Goal: Task Accomplishment & Management: Complete application form

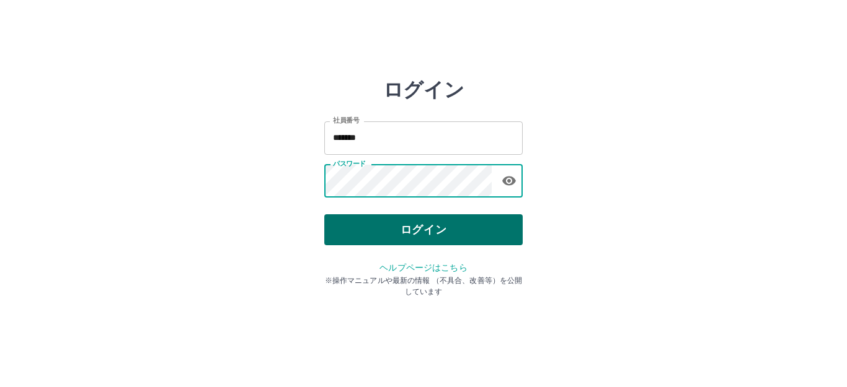
click at [430, 229] on button "ログイン" at bounding box center [423, 229] width 198 height 31
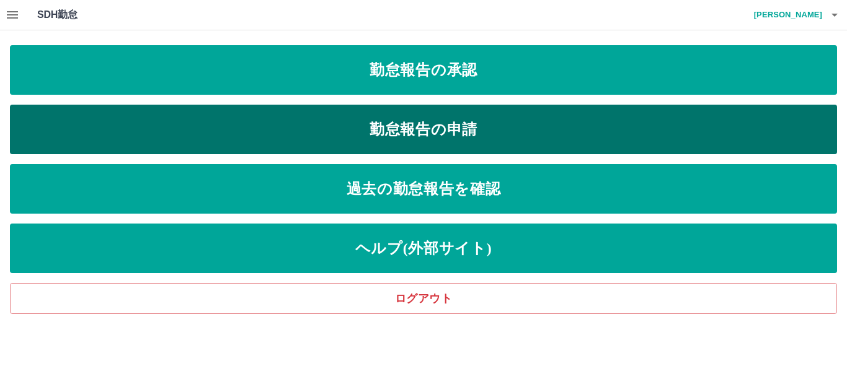
click at [318, 139] on link "勤怠報告の申請" at bounding box center [423, 130] width 827 height 50
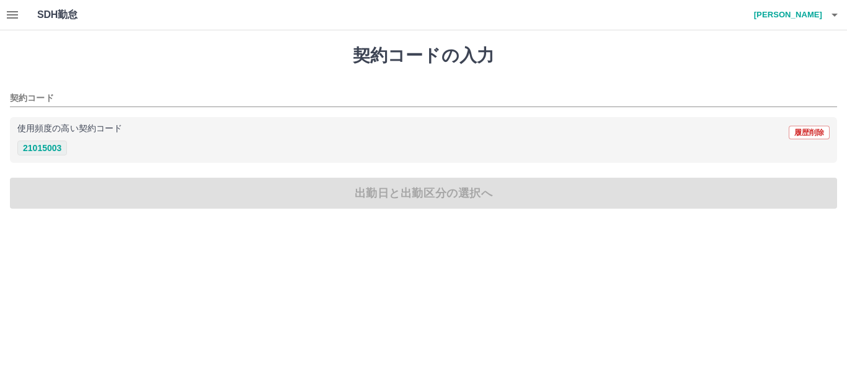
click at [33, 152] on button "21015003" at bounding box center [42, 148] width 50 height 15
type input "********"
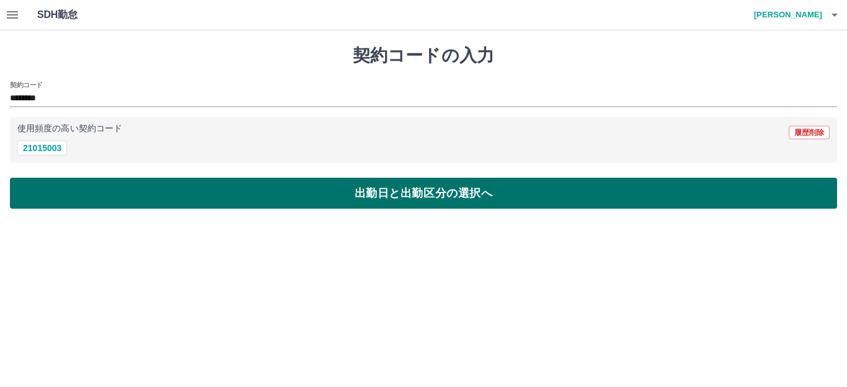
click at [133, 184] on button "出勤日と出勤区分の選択へ" at bounding box center [423, 193] width 827 height 31
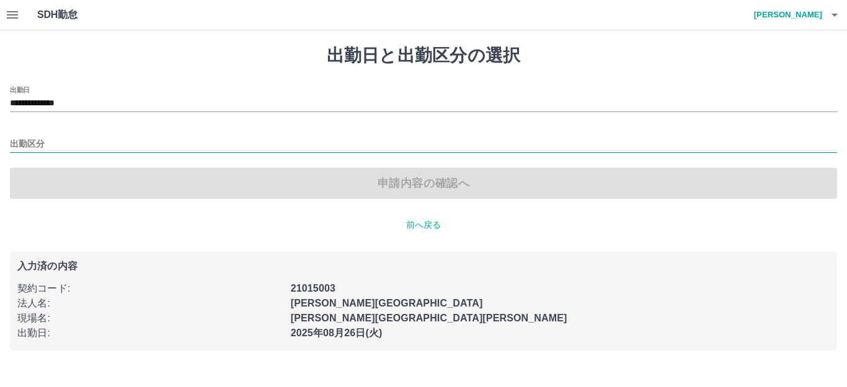
click at [56, 141] on input "出勤区分" at bounding box center [423, 144] width 827 height 15
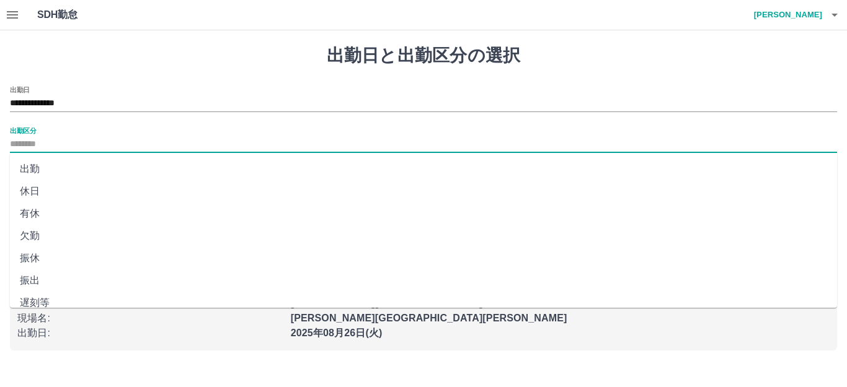
click at [35, 175] on li "出勤" at bounding box center [423, 169] width 827 height 22
type input "**"
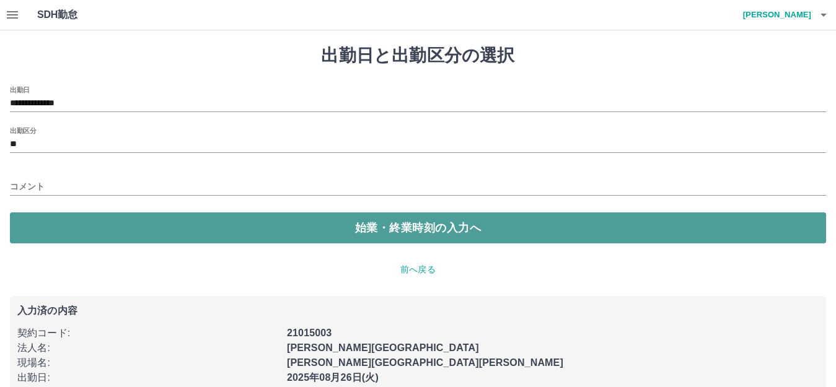
click at [244, 214] on button "始業・終業時刻の入力へ" at bounding box center [418, 228] width 816 height 31
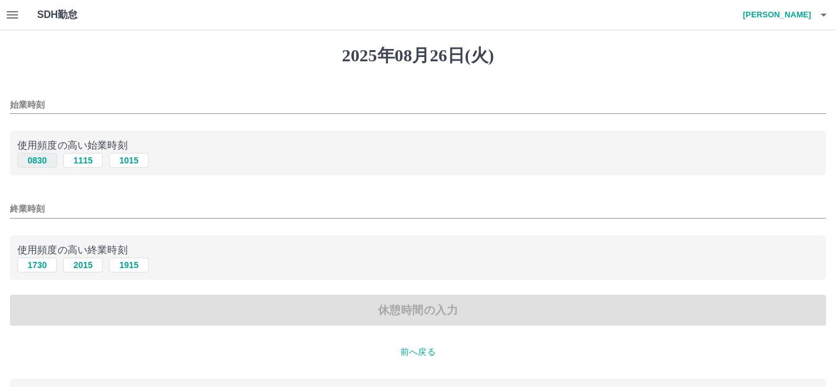
click at [39, 159] on button "0830" at bounding box center [37, 160] width 40 height 15
type input "****"
click at [35, 268] on button "1730" at bounding box center [37, 265] width 40 height 15
type input "****"
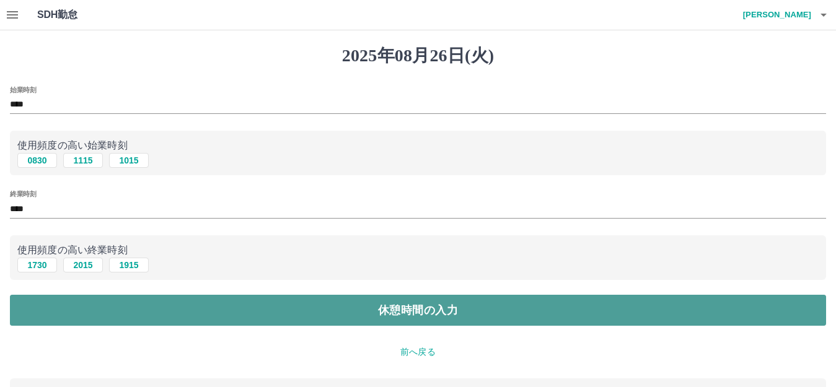
click at [133, 320] on button "休憩時間の入力" at bounding box center [418, 310] width 816 height 31
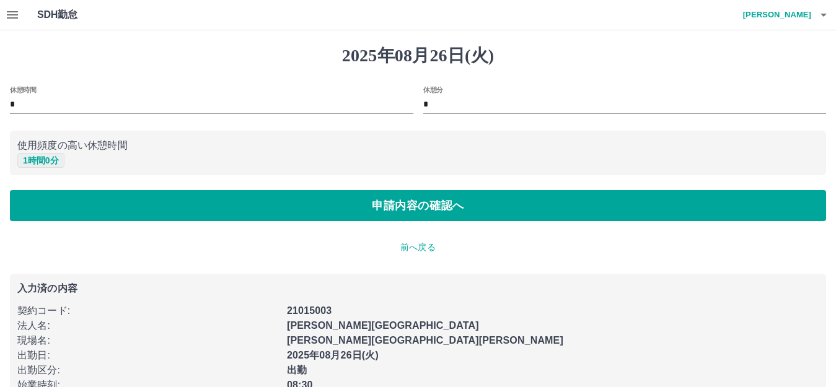
click at [46, 160] on button "1 時間 0 分" at bounding box center [40, 160] width 47 height 15
type input "*"
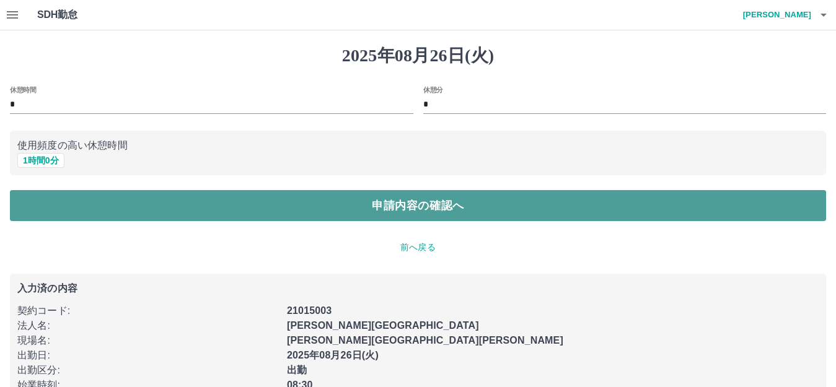
click at [355, 221] on button "申請内容の確認へ" at bounding box center [418, 205] width 816 height 31
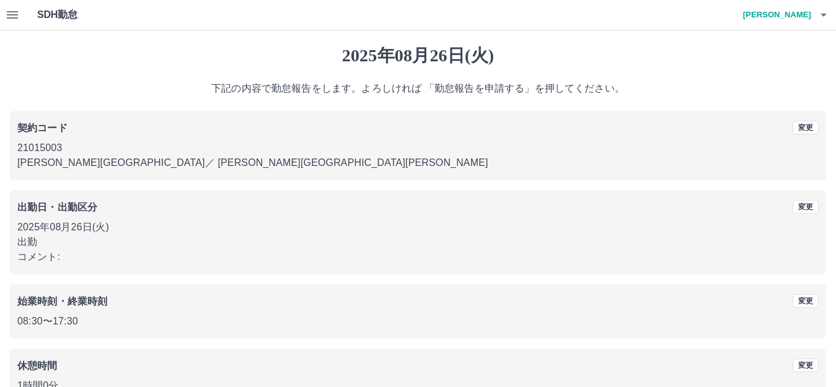
scroll to position [77, 0]
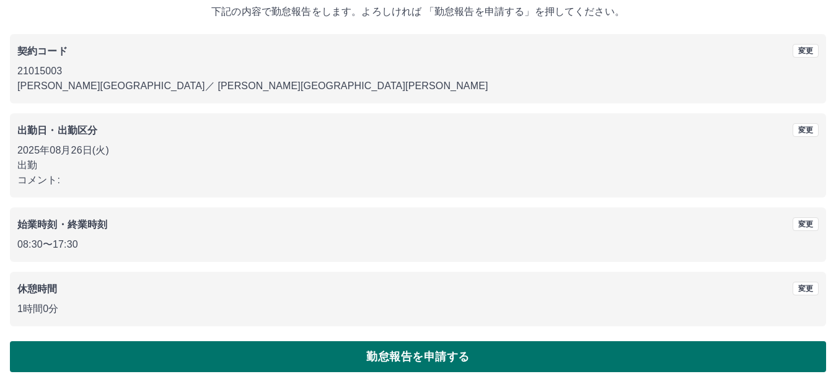
click at [343, 347] on button "勤怠報告を申請する" at bounding box center [418, 357] width 816 height 31
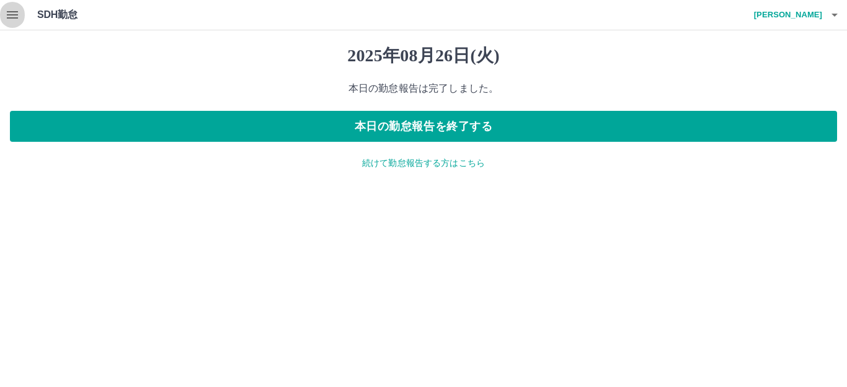
click at [15, 15] on icon "button" at bounding box center [12, 14] width 11 height 7
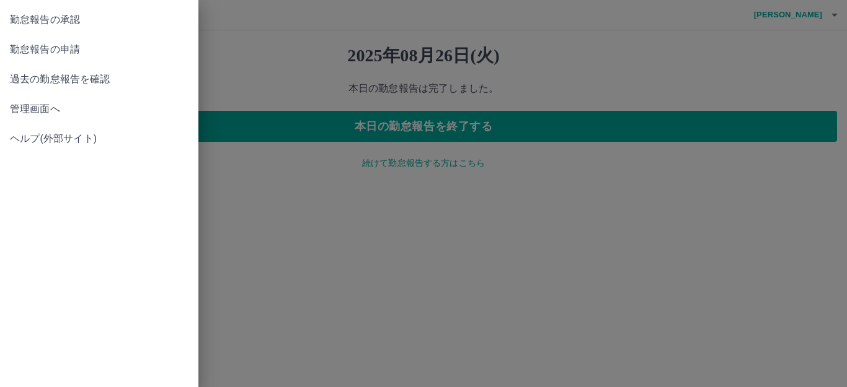
click at [37, 107] on span "管理画面へ" at bounding box center [99, 109] width 179 height 15
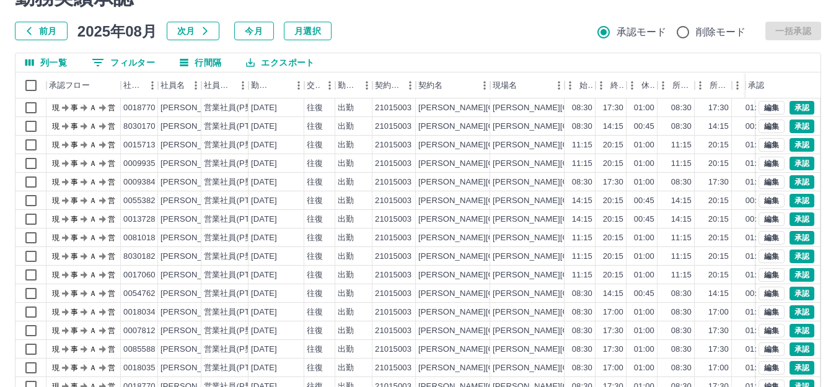
scroll to position [136, 0]
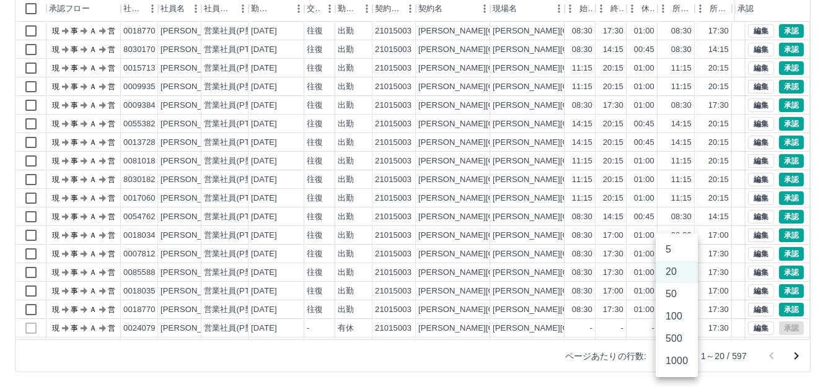
click at [684, 355] on body "SDH勤怠 [PERSON_NAME] 勤務実績承認 前月 [DATE] 次月 今月 月選択 承認モード 削除モード 一括承認 列一覧 0 フィルター 行間隔…" at bounding box center [418, 126] width 836 height 524
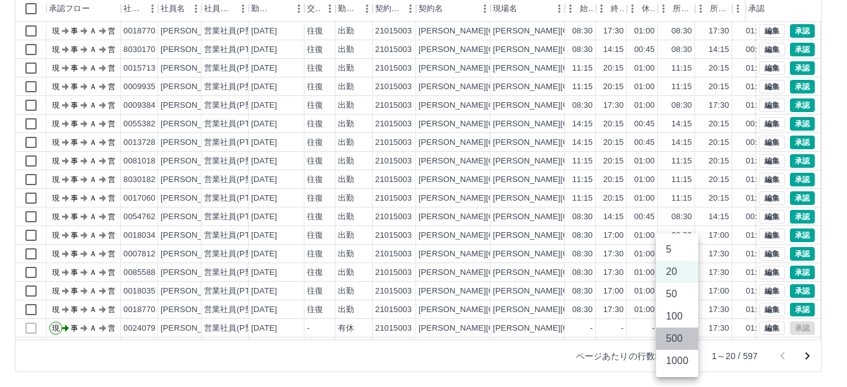
click at [674, 335] on li "500" at bounding box center [677, 339] width 42 height 22
type input "***"
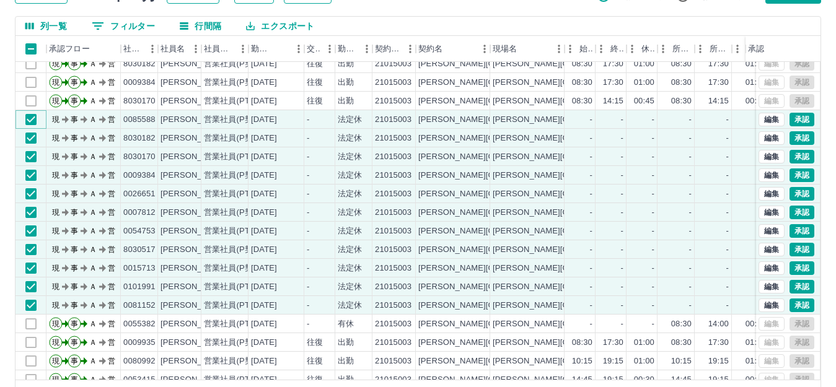
scroll to position [74, 0]
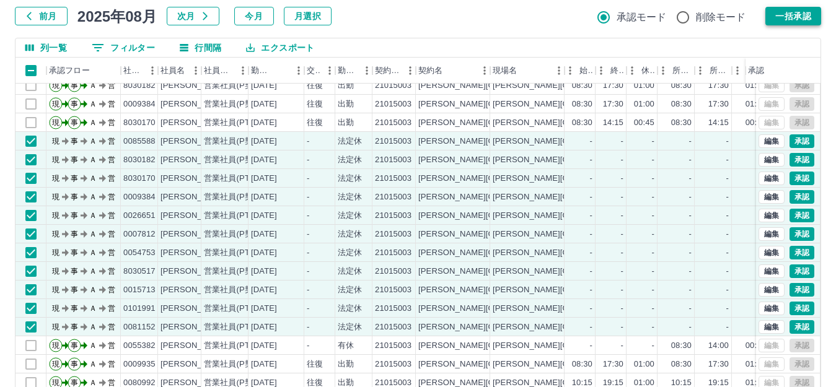
click at [781, 12] on button "一括承認" at bounding box center [794, 16] width 56 height 19
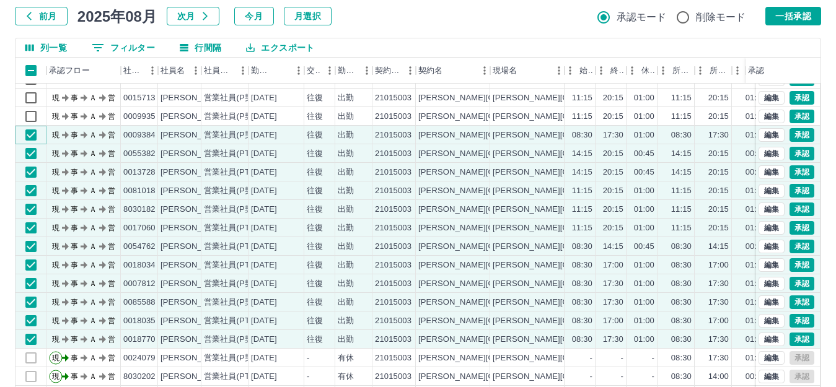
scroll to position [0, 0]
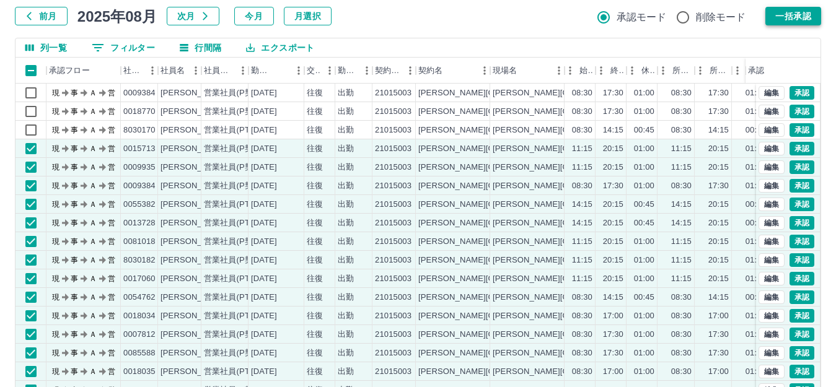
click at [788, 14] on button "一括承認" at bounding box center [794, 16] width 56 height 19
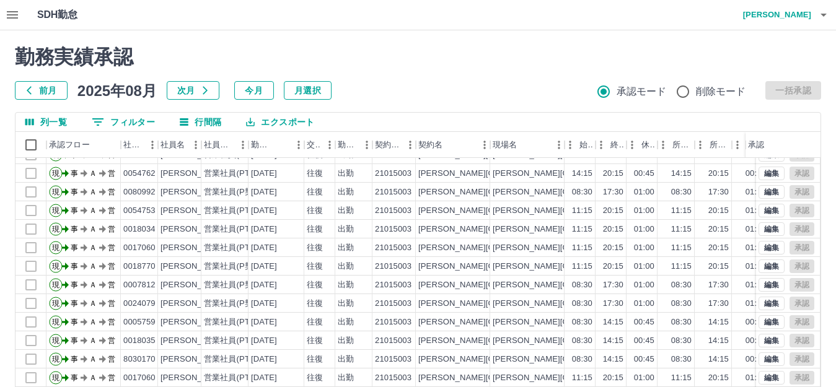
click at [805, 16] on h4 "[PERSON_NAME]" at bounding box center [774, 15] width 74 height 30
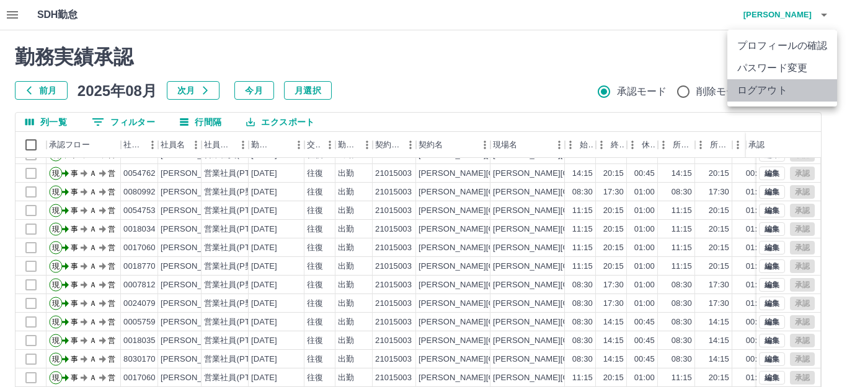
click at [761, 86] on li "ログアウト" at bounding box center [782, 90] width 110 height 22
